Goal: Information Seeking & Learning: Learn about a topic

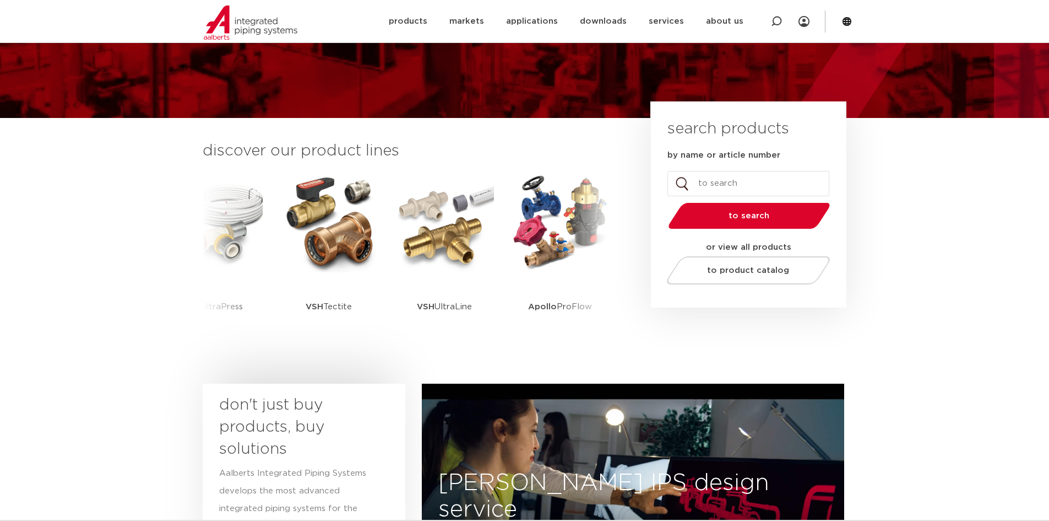
scroll to position [55, 0]
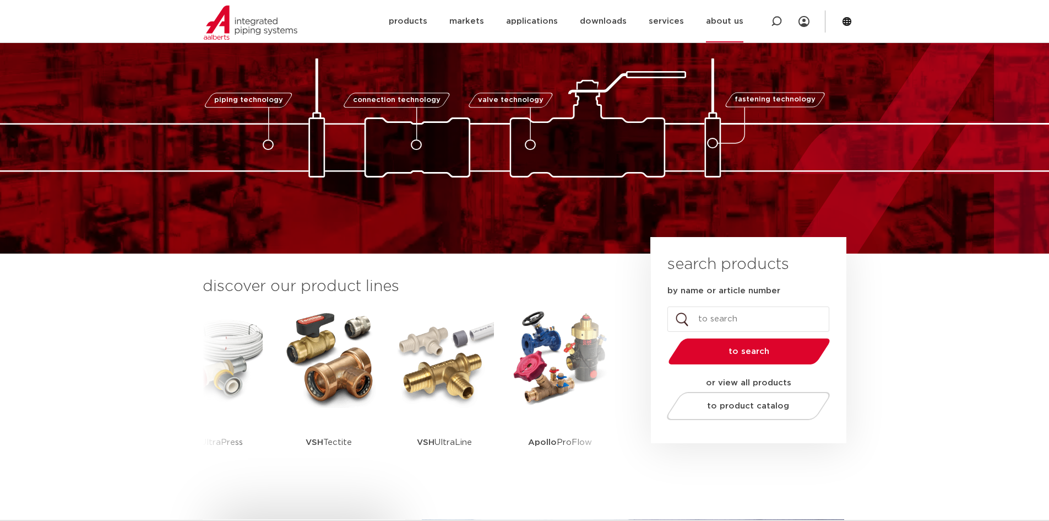
click at [728, 19] on font "about us" at bounding box center [724, 21] width 37 height 8
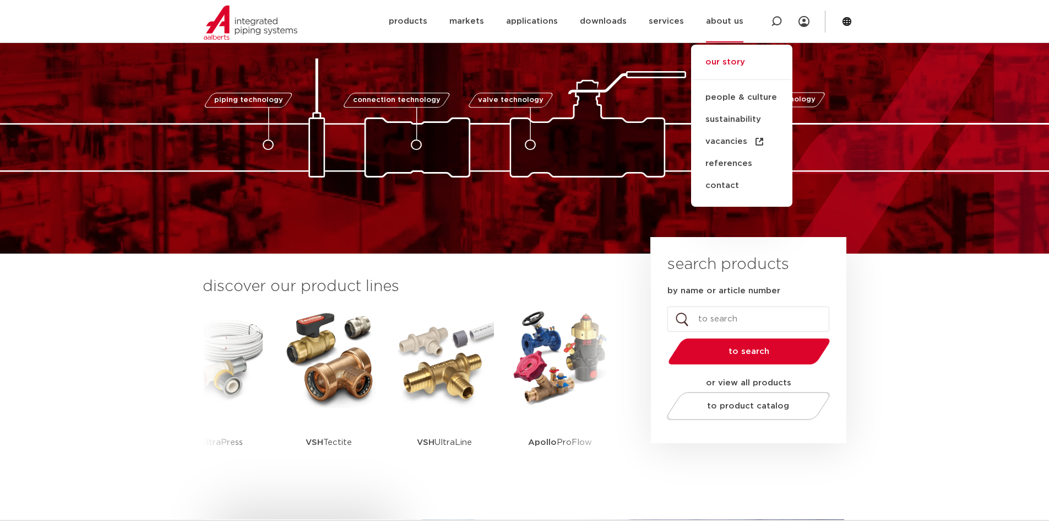
click at [726, 63] on font "our story" at bounding box center [726, 62] width 40 height 8
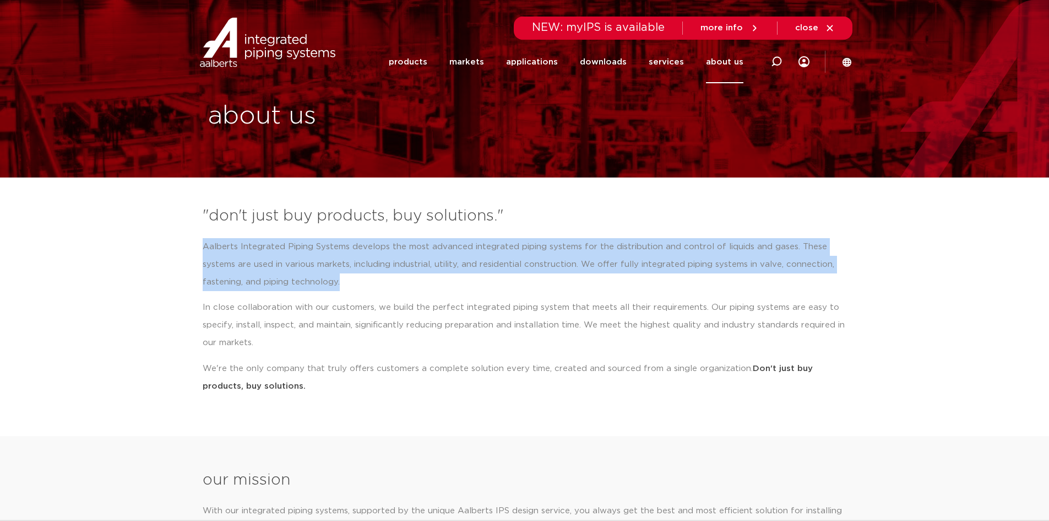
drag, startPoint x: 340, startPoint y: 284, endPoint x: 199, endPoint y: 247, distance: 146.2
click at [199, 247] on div ""don't just buy products, buy solutions." Aalberts Integrated Piping Systems de…" at bounding box center [524, 303] width 655 height 209
copy font "Aalberts Integrated Piping Systems develops the most advanced integrated piping…"
